Goal: Information Seeking & Learning: Learn about a topic

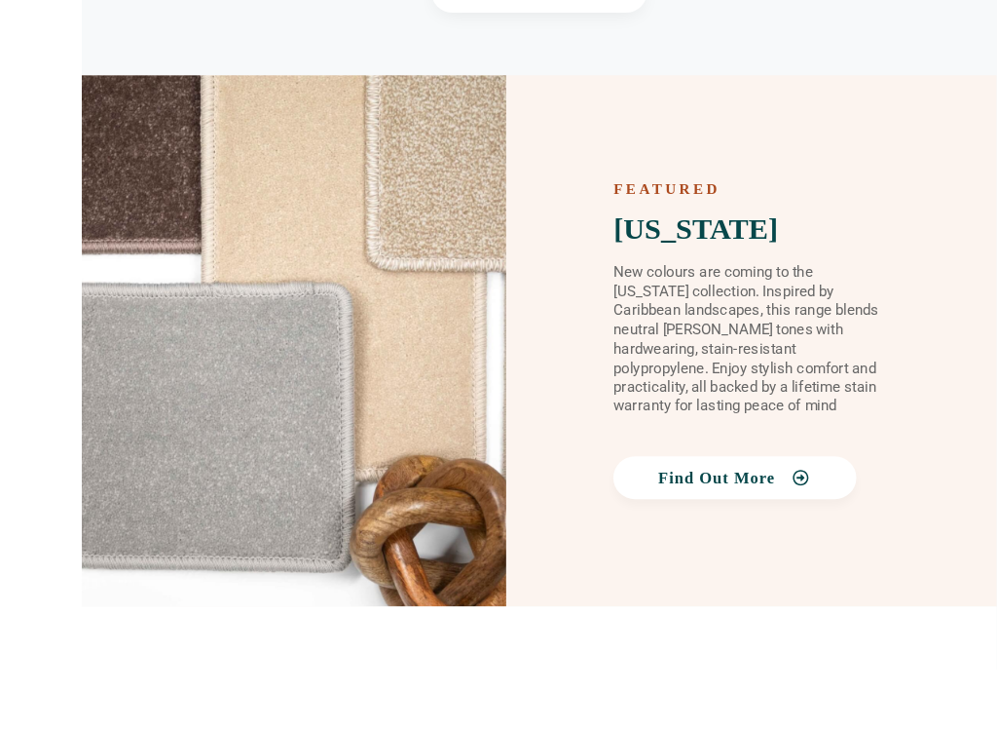
scroll to position [2861, 0]
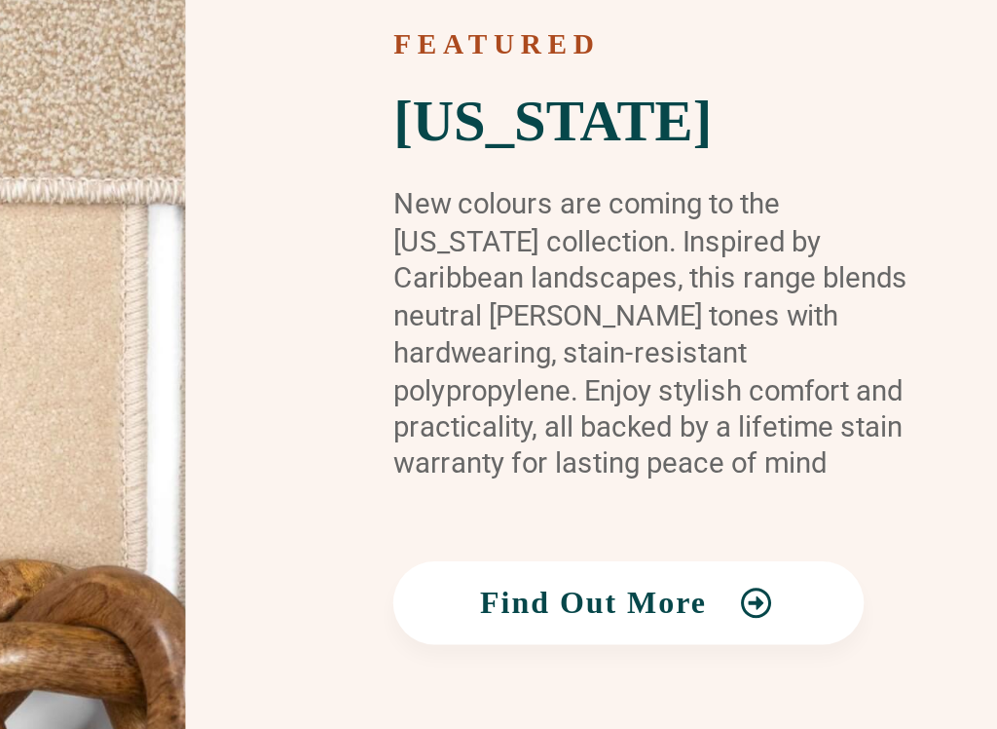
click at [772, 471] on icon at bounding box center [783, 480] width 22 height 18
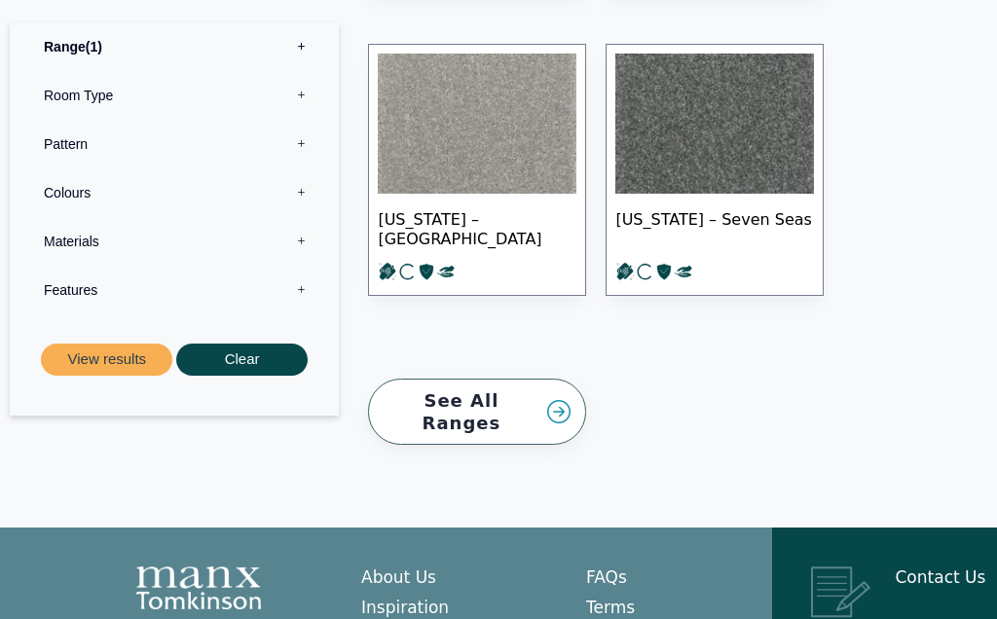
scroll to position [3217, 0]
click at [542, 380] on link "See All Ranges" at bounding box center [477, 413] width 218 height 67
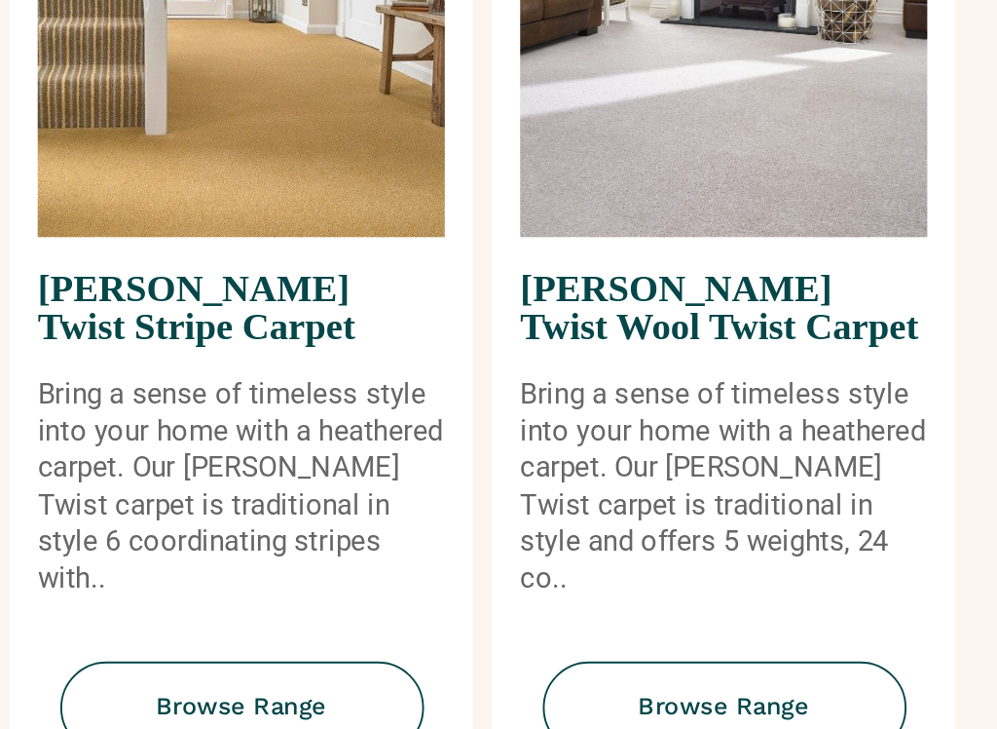
scroll to position [2203, 0]
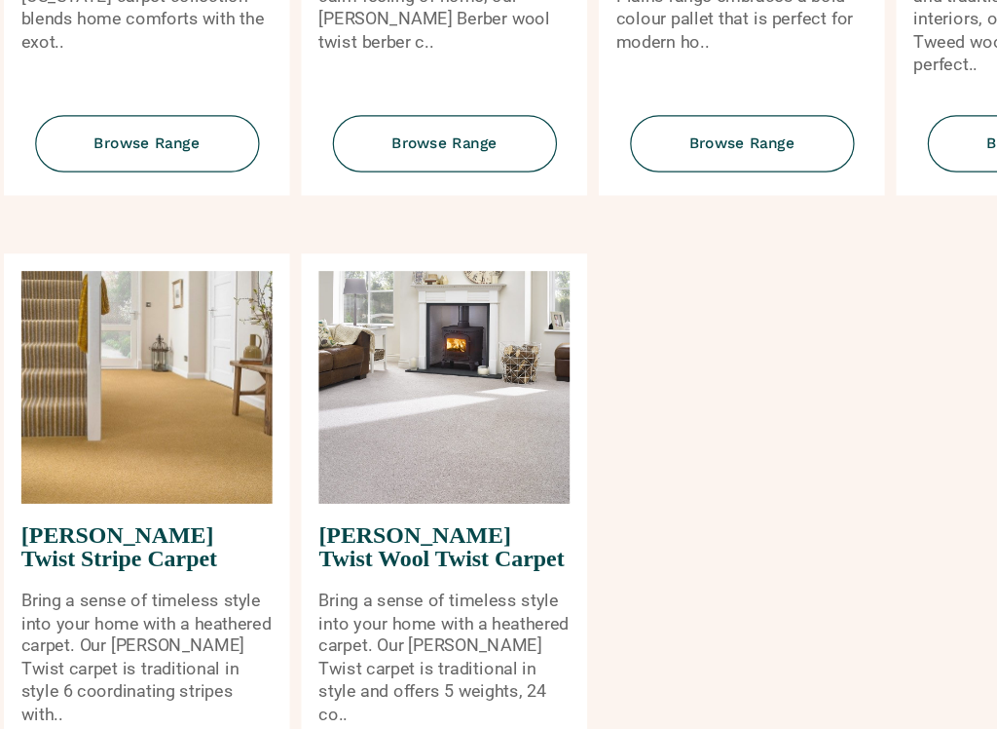
click at [166, 474] on span "[PERSON_NAME] Twist Stripe Carpet" at bounding box center [124, 510] width 210 height 72
click at [168, 618] on span "Browse Range" at bounding box center [125, 717] width 188 height 48
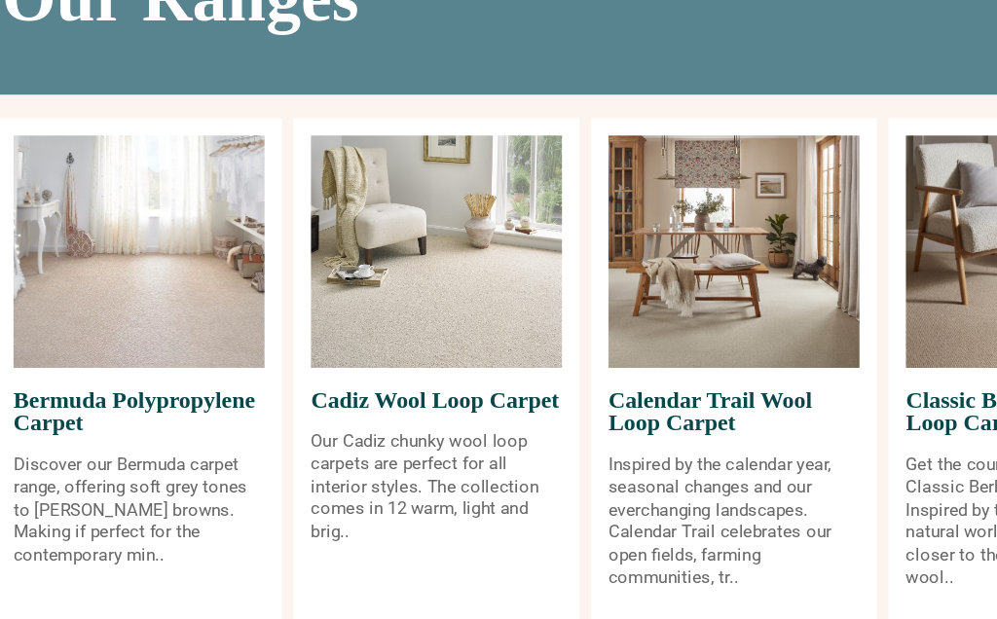
scroll to position [174, 0]
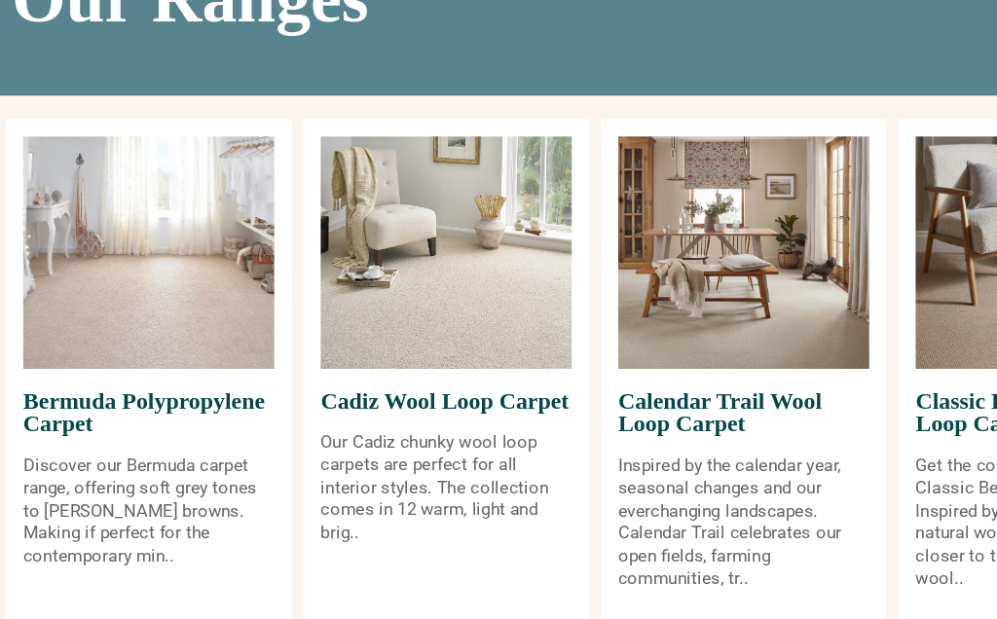
click at [156, 346] on span "Bermuda Polypropylene Carpet" at bounding box center [124, 345] width 210 height 72
click at [176, 416] on p "Discover our Bermuda carpet range, offering soft grey tones to sandy browns. Ma…" at bounding box center [124, 428] width 210 height 95
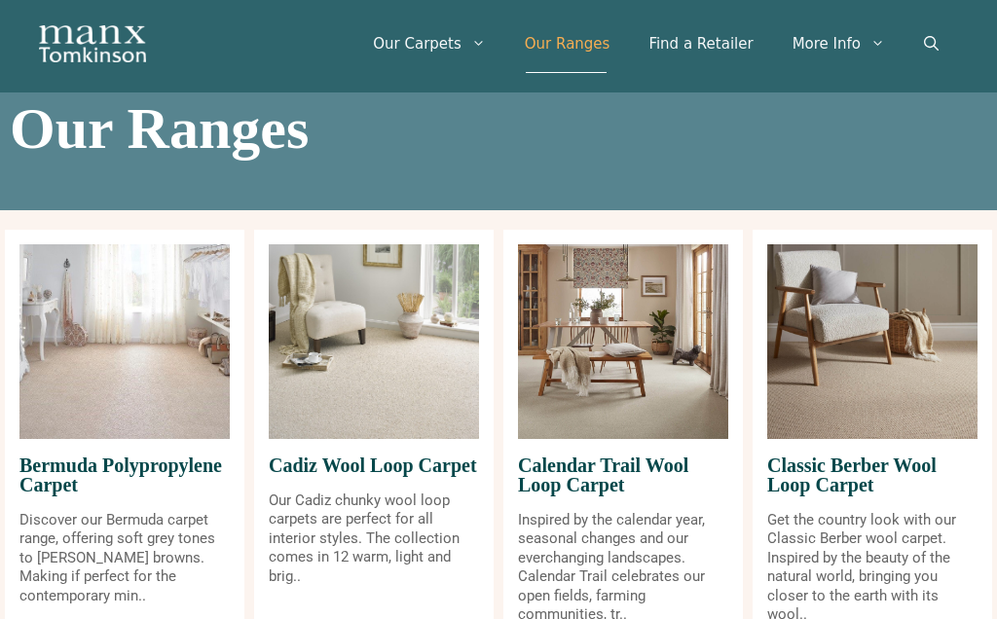
scroll to position [0, 0]
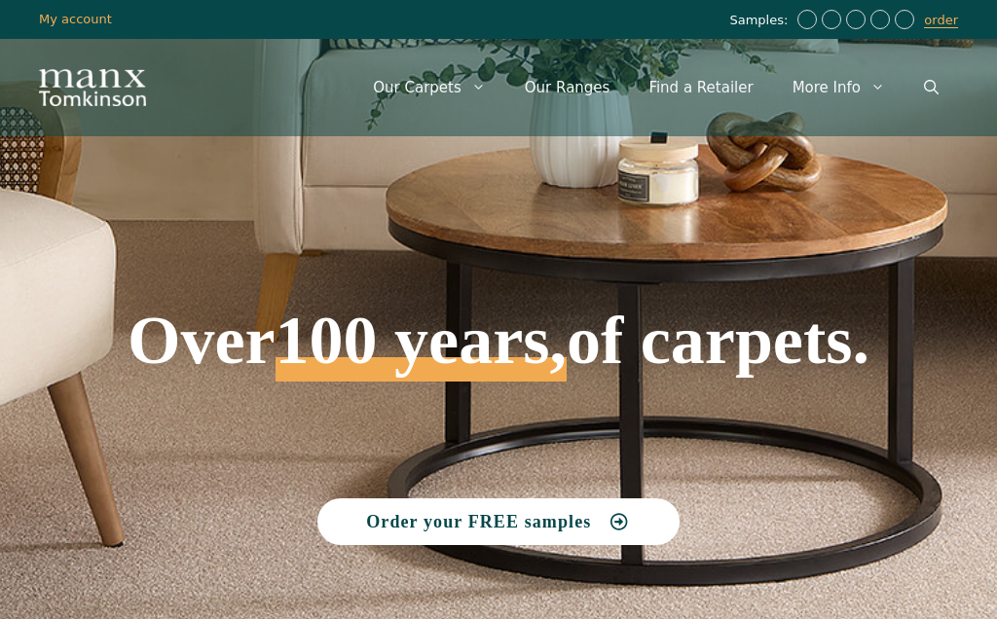
scroll to position [3032, 358]
